Goal: Task Accomplishment & Management: Complete application form

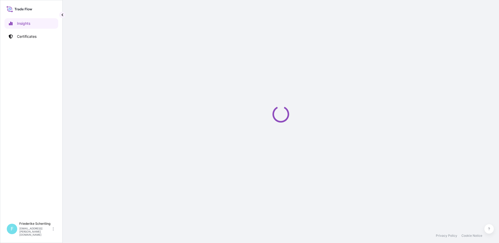
select select "2025"
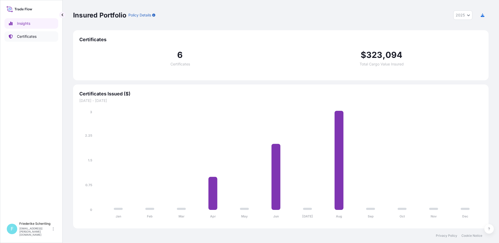
click at [28, 37] on p "Certificates" at bounding box center [27, 36] width 20 height 5
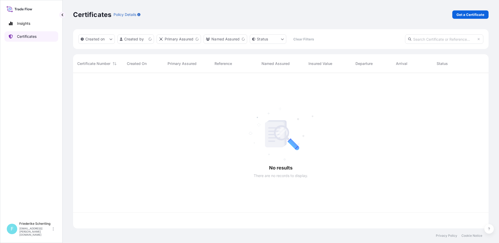
scroll to position [155, 412]
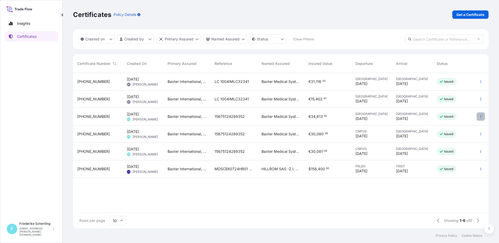
click at [480, 116] on icon "button" at bounding box center [481, 116] width 3 height 3
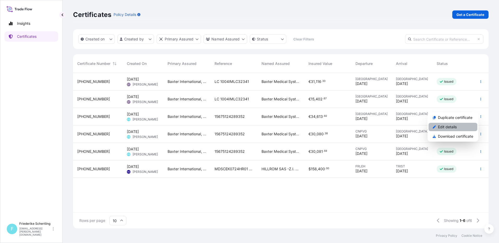
click at [451, 126] on p "Edit details" at bounding box center [447, 127] width 19 height 5
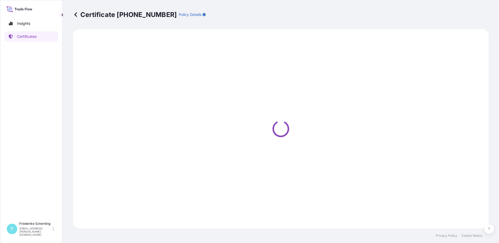
select select "Air"
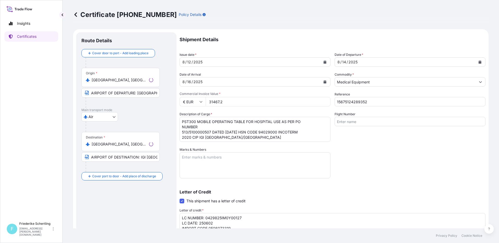
select select "31468"
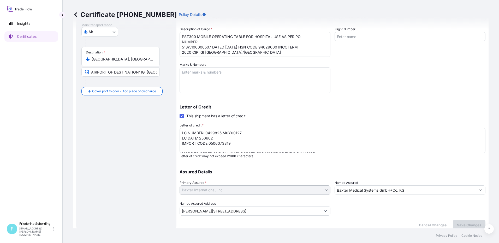
scroll to position [90, 0]
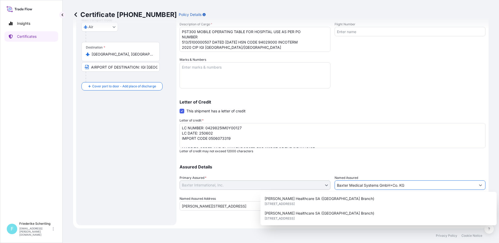
click at [480, 185] on icon "Show suggestions" at bounding box center [481, 186] width 3 height 2
click at [321, 187] on div "Assured Details Primary Assured * [PERSON_NAME] International, Inc. [PERSON_NAM…" at bounding box center [333, 185] width 306 height 52
drag, startPoint x: 206, startPoint y: 212, endPoint x: 205, endPoint y: 207, distance: 4.8
click at [205, 212] on div "Shipment Details Issue date * [DATE] Date of Departure * [DATE] Date of Arrival…" at bounding box center [333, 83] width 306 height 283
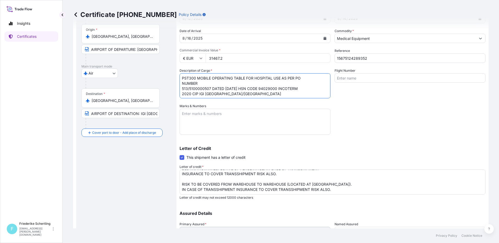
scroll to position [52, 0]
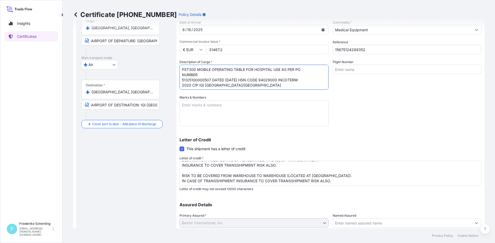
click at [342, 226] on input "Named Assured" at bounding box center [402, 223] width 139 height 9
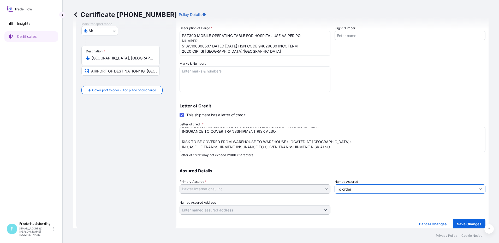
scroll to position [90, 0]
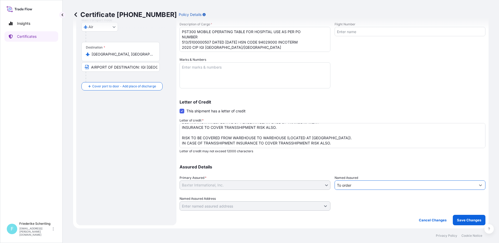
type input "To order"
click at [195, 205] on input "Named Assured Address" at bounding box center [250, 206] width 141 height 9
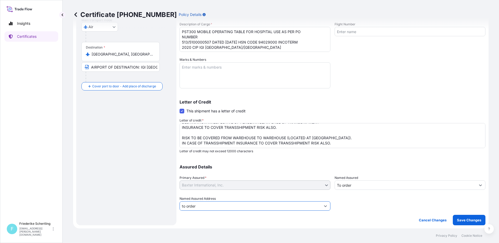
type input "to order"
click at [239, 194] on div "Assured Details Primary Assured * [PERSON_NAME] International, Inc. [PERSON_NAM…" at bounding box center [333, 185] width 306 height 52
click at [219, 205] on input "Named Assured Address" at bounding box center [250, 206] width 141 height 9
click at [324, 207] on icon "Show suggestions" at bounding box center [325, 206] width 3 height 3
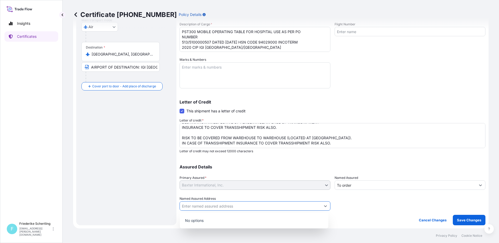
click at [324, 207] on icon "Show suggestions" at bounding box center [325, 207] width 3 height 2
type input "to order"
click at [460, 221] on p "Save Changes" at bounding box center [469, 220] width 24 height 5
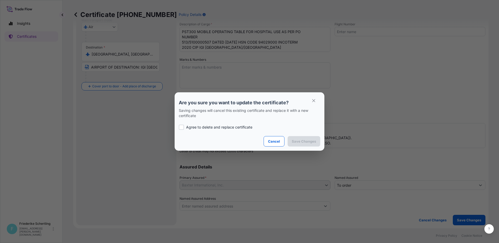
click at [182, 127] on div at bounding box center [181, 127] width 5 height 5
checkbox input "true"
click at [312, 142] on p "Save Changes" at bounding box center [304, 141] width 24 height 5
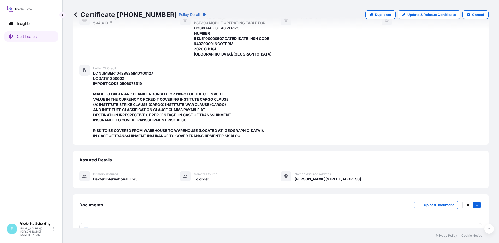
scroll to position [96, 0]
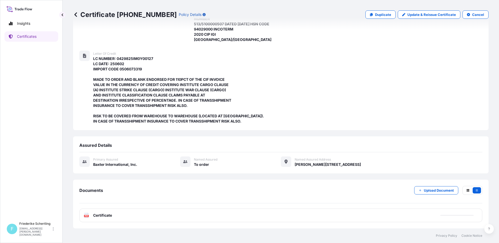
click at [86, 160] on icon at bounding box center [85, 162] width 4 height 4
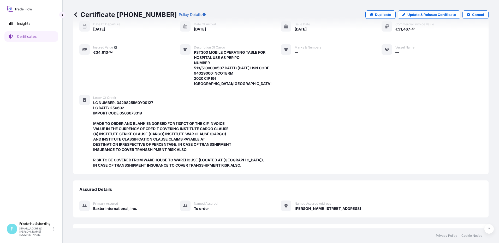
scroll to position [0, 0]
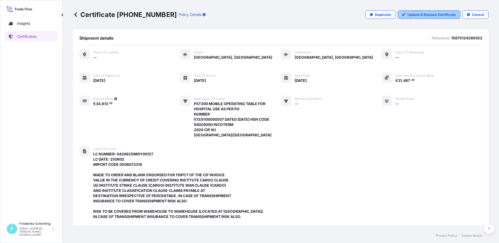
click at [413, 14] on p "Update & Reissue Certificate" at bounding box center [432, 14] width 49 height 5
select select "Air"
select select "31468"
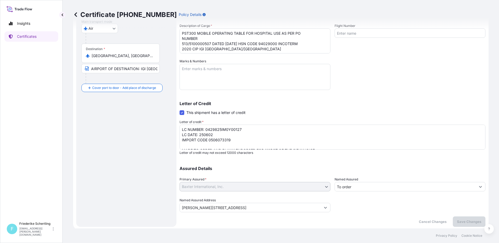
scroll to position [90, 0]
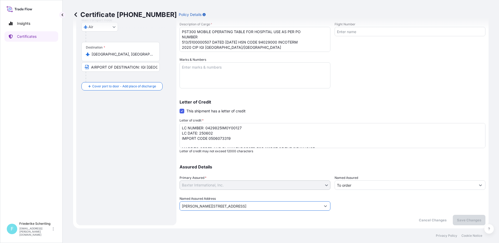
drag, startPoint x: 279, startPoint y: 206, endPoint x: 148, endPoint y: 170, distance: 135.3
click at [148, 204] on form "Route Details Cover door to port - Add loading place Place of loading Road / [G…" at bounding box center [281, 84] width 416 height 290
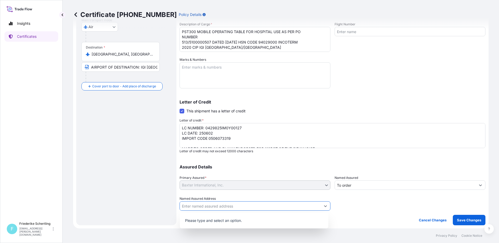
click at [324, 207] on icon "Show suggestions" at bounding box center [325, 207] width 3 height 2
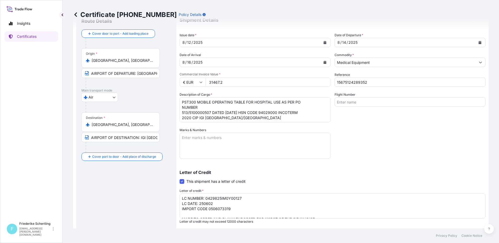
scroll to position [12, 0]
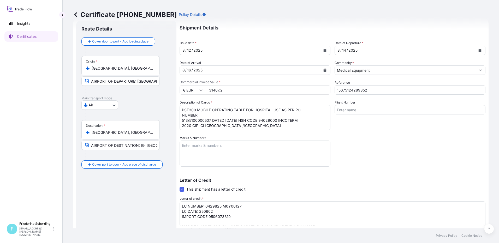
type input "to order"
click at [366, 112] on input "Flight Number" at bounding box center [410, 109] width 151 height 9
click at [337, 112] on input "Flight Number" at bounding box center [410, 109] width 151 height 9
type input "7246S"
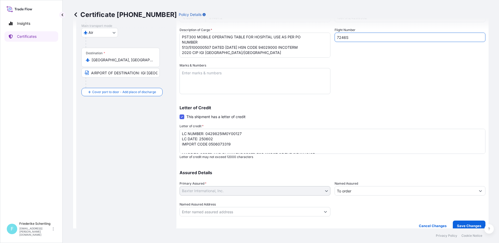
scroll to position [90, 0]
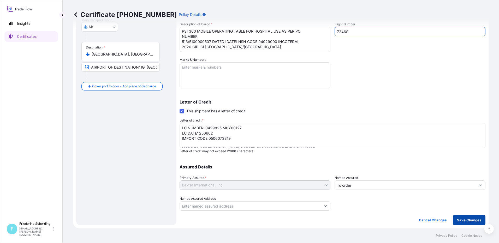
click at [466, 219] on p "Save Changes" at bounding box center [469, 220] width 24 height 5
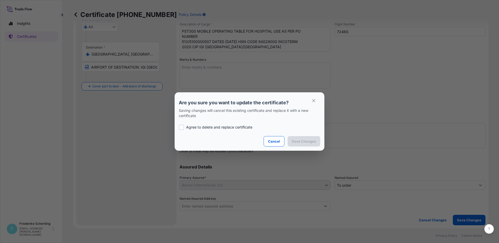
click at [218, 125] on p "Agree to delete and replace certificate" at bounding box center [219, 127] width 66 height 5
checkbox input "true"
click at [308, 140] on p "Save Changes" at bounding box center [304, 141] width 24 height 5
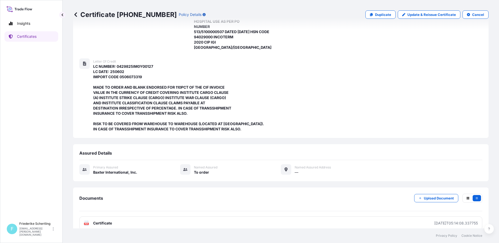
scroll to position [96, 0]
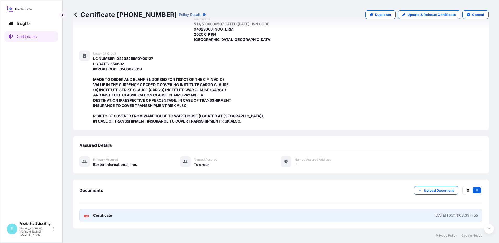
click at [100, 216] on span "Certificate" at bounding box center [102, 215] width 19 height 5
